Goal: Task Accomplishment & Management: Use online tool/utility

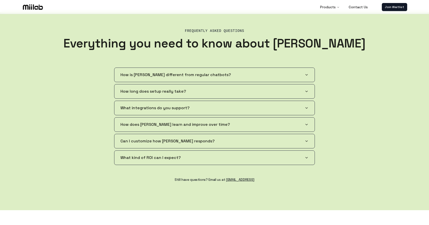
scroll to position [968, 0]
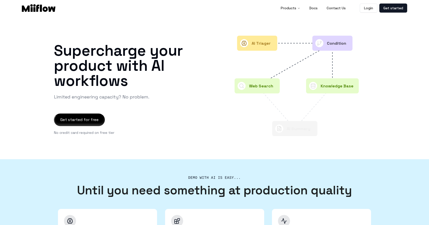
click at [91, 122] on div at bounding box center [79, 120] width 50 height 12
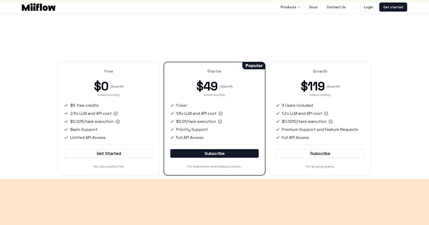
scroll to position [674, 0]
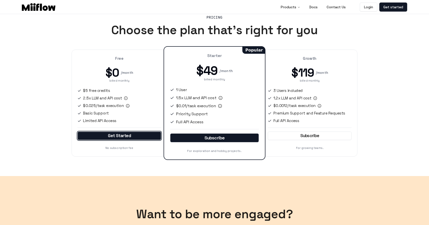
click at [114, 137] on link "Get Started" at bounding box center [120, 136] width 84 height 9
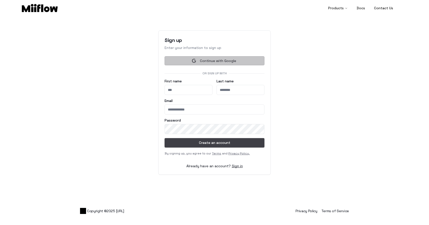
click at [203, 62] on button "Continue with Google" at bounding box center [215, 60] width 100 height 9
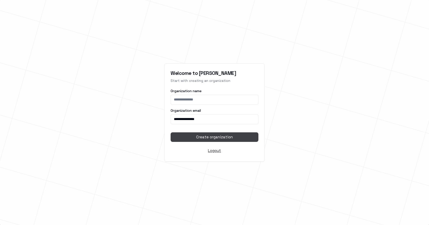
click at [195, 99] on input "Organization name" at bounding box center [215, 100] width 88 height 10
type input "******"
click at [217, 138] on span "Create organization" at bounding box center [214, 137] width 37 height 7
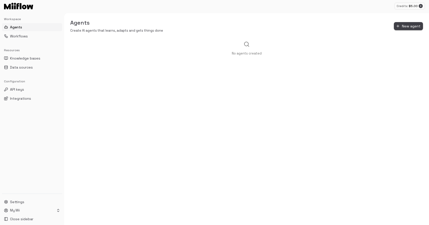
click at [411, 27] on span "New agent" at bounding box center [411, 26] width 19 height 6
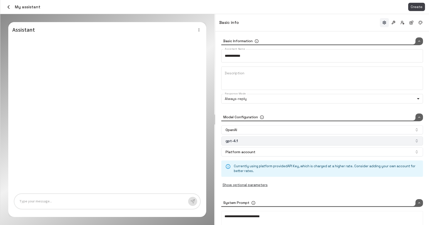
click at [290, 139] on button "gpt-4.1" at bounding box center [322, 140] width 202 height 9
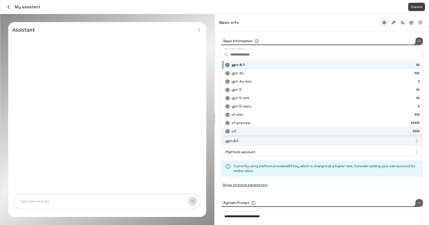
click at [274, 143] on button "gpt-4.1" at bounding box center [322, 140] width 202 height 9
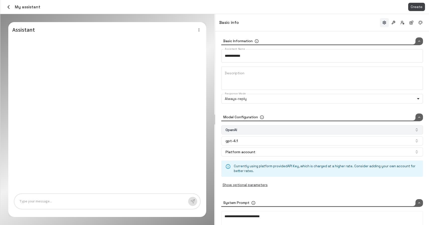
click at [273, 130] on button "OpenAI" at bounding box center [322, 129] width 202 height 9
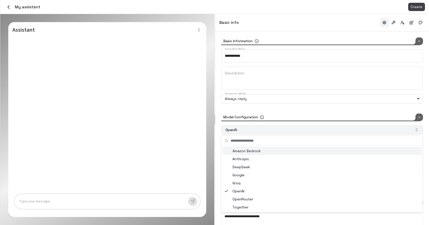
click at [273, 130] on button "OpenAI" at bounding box center [322, 129] width 202 height 9
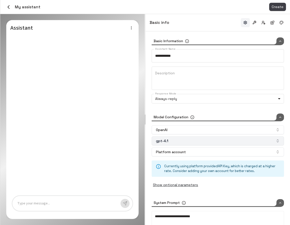
click at [190, 141] on button "gpt-4.1" at bounding box center [218, 140] width 132 height 9
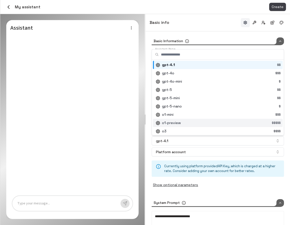
type input "*****"
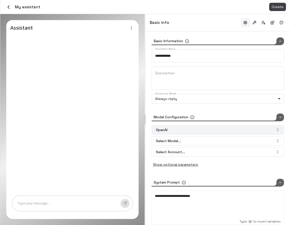
type input "*****"
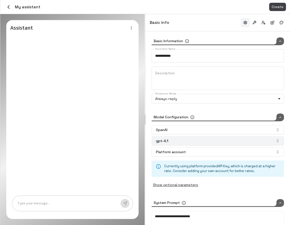
click at [207, 141] on button "gpt-4.1" at bounding box center [218, 140] width 132 height 9
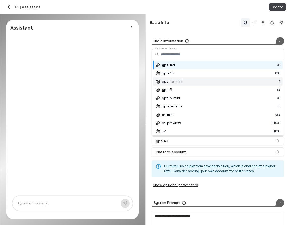
scroll to position [10, 0]
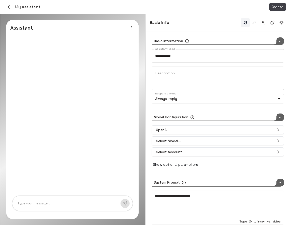
type input "*****"
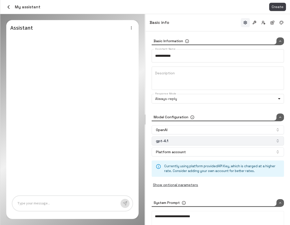
click at [250, 140] on button "gpt-4.1" at bounding box center [218, 140] width 132 height 9
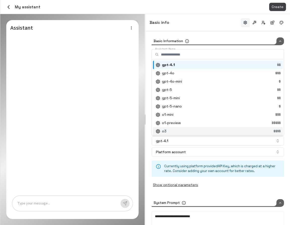
click at [214, 129] on div "Suggestions" at bounding box center [218, 131] width 129 height 8
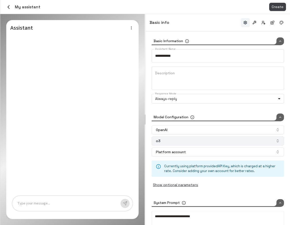
click at [211, 140] on button "o3" at bounding box center [218, 140] width 132 height 9
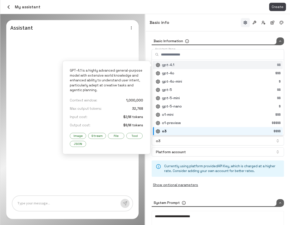
click at [169, 64] on div "Suggestions" at bounding box center [218, 65] width 129 height 8
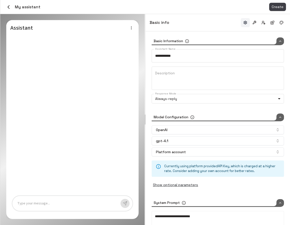
click at [280, 117] on icon at bounding box center [280, 117] width 4 height 7
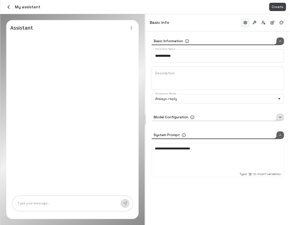
click at [280, 117] on icon at bounding box center [280, 117] width 4 height 7
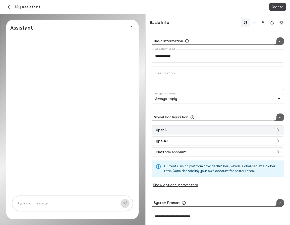
click at [183, 128] on button "OpenAI" at bounding box center [218, 129] width 132 height 9
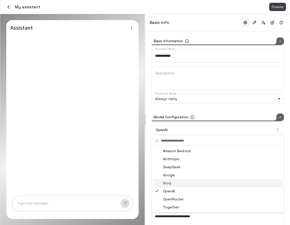
click at [170, 183] on div "Groq" at bounding box center [218, 183] width 130 height 8
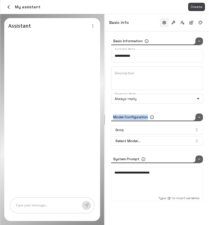
drag, startPoint x: 112, startPoint y: 117, endPoint x: 149, endPoint y: 117, distance: 37.2
click at [149, 117] on div "Model Configuration" at bounding box center [135, 118] width 48 height 8
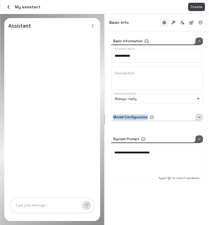
copy div "Model Configuration"
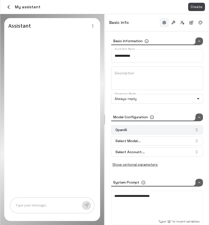
type input "*****"
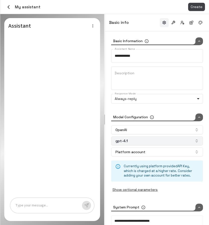
click at [176, 140] on button "gpt-4.1" at bounding box center [157, 140] width 92 height 9
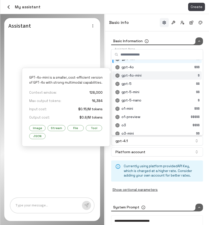
scroll to position [10, 0]
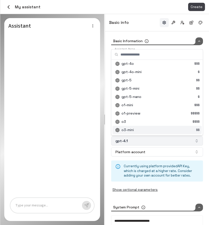
click at [155, 141] on button "gpt-4.1" at bounding box center [157, 140] width 92 height 9
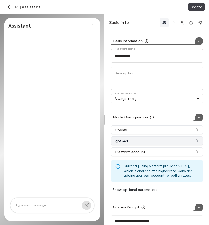
click at [155, 141] on button "gpt-4.1" at bounding box center [157, 140] width 92 height 9
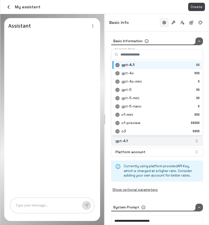
click at [154, 142] on button "gpt-4.1" at bounding box center [157, 140] width 92 height 9
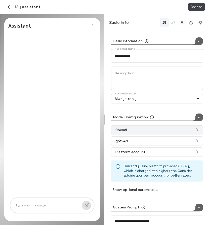
click at [149, 132] on button "OpenAI" at bounding box center [157, 129] width 92 height 9
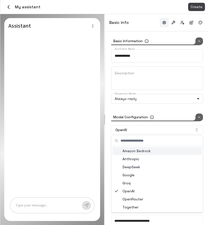
click at [146, 150] on div "Amazon Bedrock" at bounding box center [156, 151] width 89 height 8
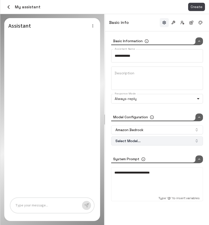
click at [154, 142] on button "Select Model..." at bounding box center [157, 140] width 92 height 9
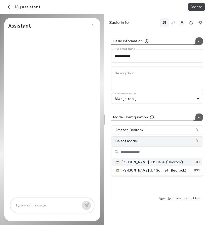
click at [152, 139] on button "Select Model..." at bounding box center [157, 140] width 92 height 9
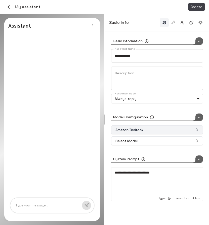
click at [152, 133] on button "Amazon Bedrock" at bounding box center [157, 129] width 92 height 9
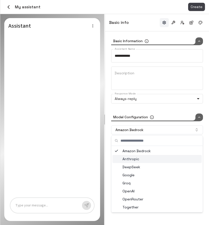
click at [141, 160] on div "Anthropic" at bounding box center [156, 159] width 89 height 8
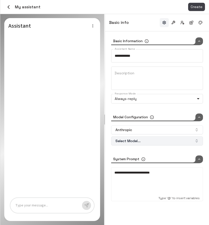
click at [145, 142] on button "Select Model..." at bounding box center [157, 140] width 92 height 9
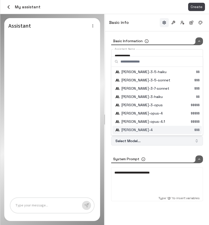
click at [150, 141] on button "Select Model..." at bounding box center [157, 140] width 92 height 9
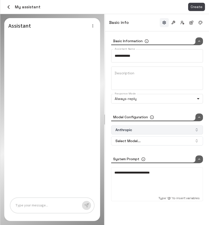
click at [152, 129] on button "Anthropic" at bounding box center [157, 129] width 92 height 9
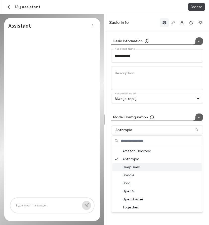
click at [137, 168] on div "DeepSeek" at bounding box center [156, 167] width 89 height 8
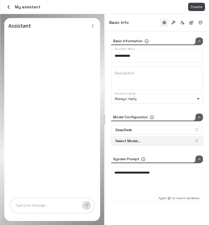
click at [148, 144] on button "Select Model..." at bounding box center [157, 140] width 92 height 9
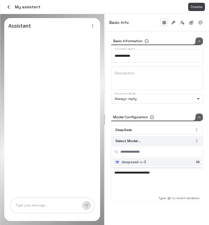
click at [154, 143] on button "Select Model..." at bounding box center [157, 140] width 92 height 9
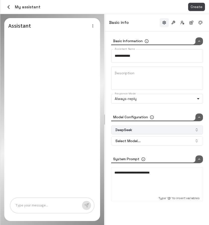
click at [145, 130] on button "DeepSeek" at bounding box center [157, 129] width 92 height 9
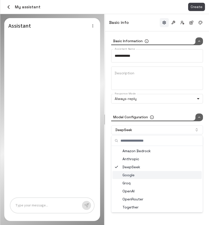
click at [135, 177] on div "Google" at bounding box center [156, 175] width 89 height 8
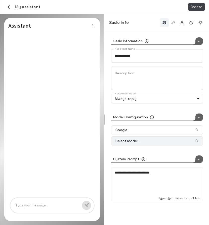
click at [140, 141] on button "Select Model..." at bounding box center [157, 140] width 92 height 9
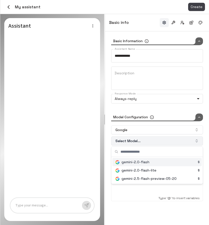
click at [154, 140] on button "Select Model..." at bounding box center [157, 140] width 92 height 9
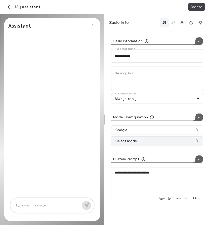
click at [157, 142] on button "Select Model..." at bounding box center [157, 140] width 92 height 9
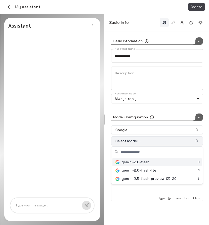
click at [154, 141] on button "Select Model..." at bounding box center [157, 140] width 92 height 9
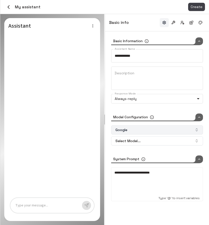
click at [153, 130] on button "Google" at bounding box center [157, 129] width 92 height 9
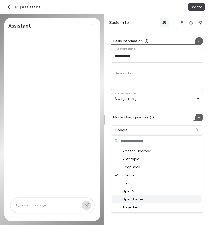
click at [140, 201] on div "OpenRouter" at bounding box center [156, 199] width 89 height 8
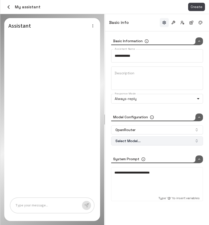
click at [158, 140] on button "Select Model..." at bounding box center [157, 140] width 92 height 9
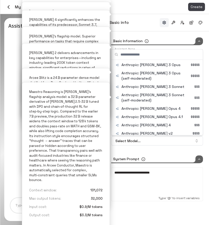
scroll to position [394, 0]
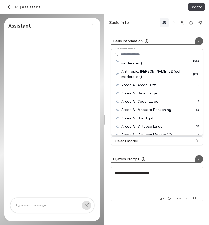
click at [169, 149] on div "**********" at bounding box center [157, 121] width 92 height 168
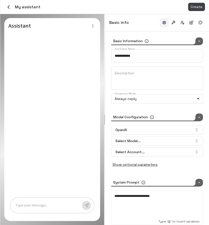
type input "*****"
